Goal: Task Accomplishment & Management: Manage account settings

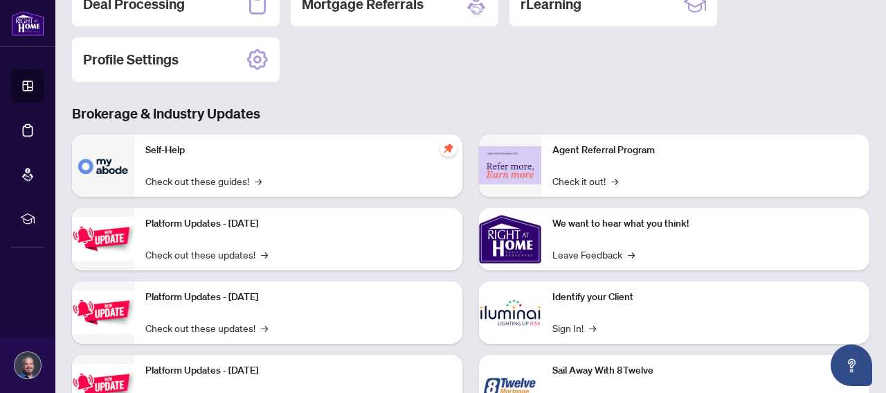
scroll to position [181, 0]
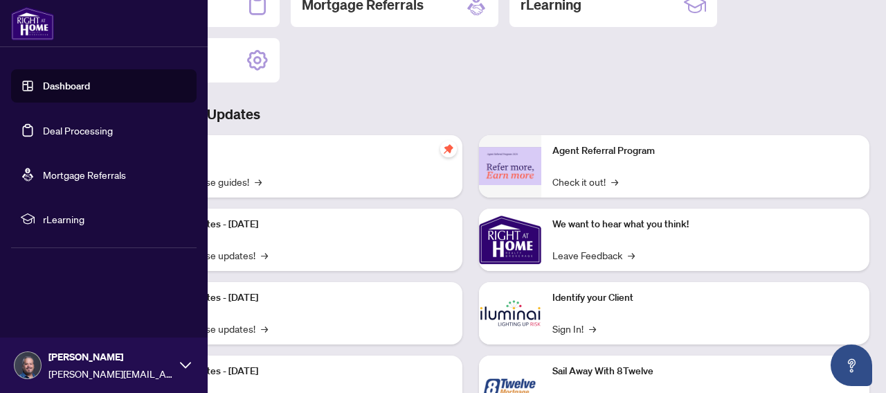
click at [43, 128] on link "Deal Processing" at bounding box center [78, 130] width 70 height 12
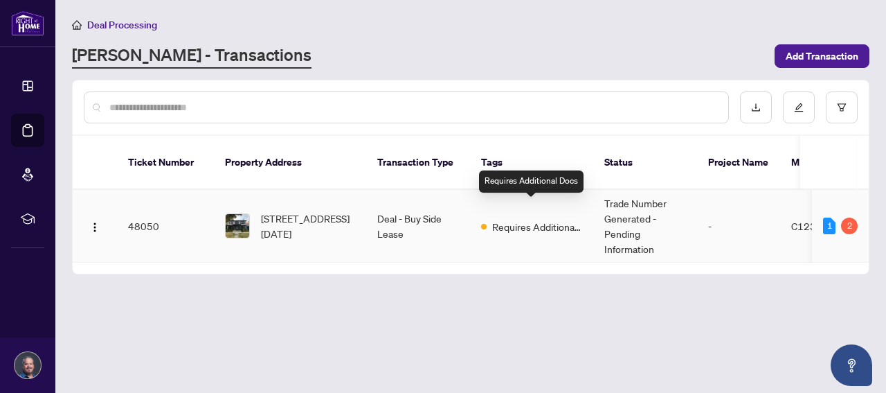
click at [525, 219] on span "Requires Additional Docs" at bounding box center [537, 226] width 90 height 15
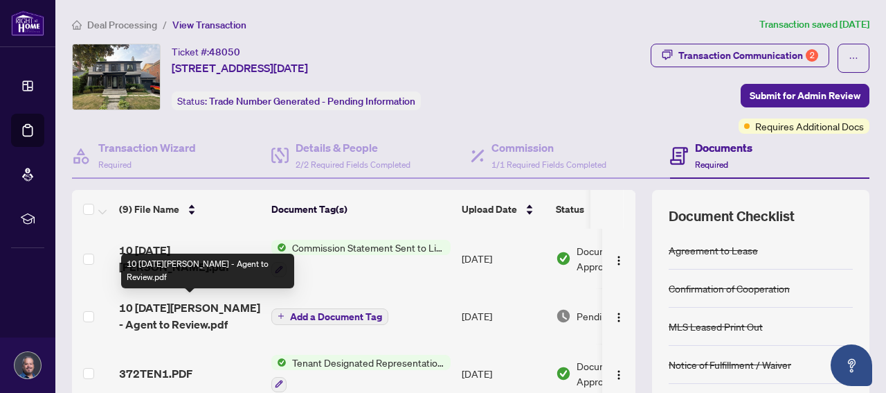
click at [159, 305] on span "10 [DATE][PERSON_NAME] - Agent to Review.pdf" at bounding box center [189, 315] width 141 height 33
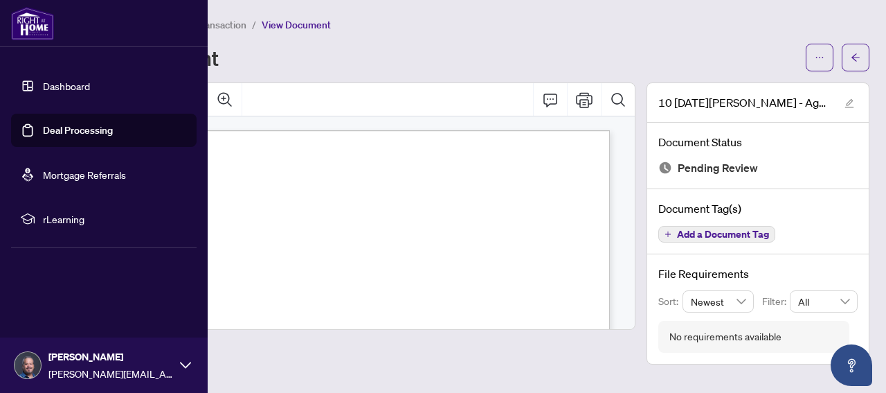
click at [43, 82] on link "Dashboard" at bounding box center [66, 86] width 47 height 12
